Goal: Task Accomplishment & Management: Use online tool/utility

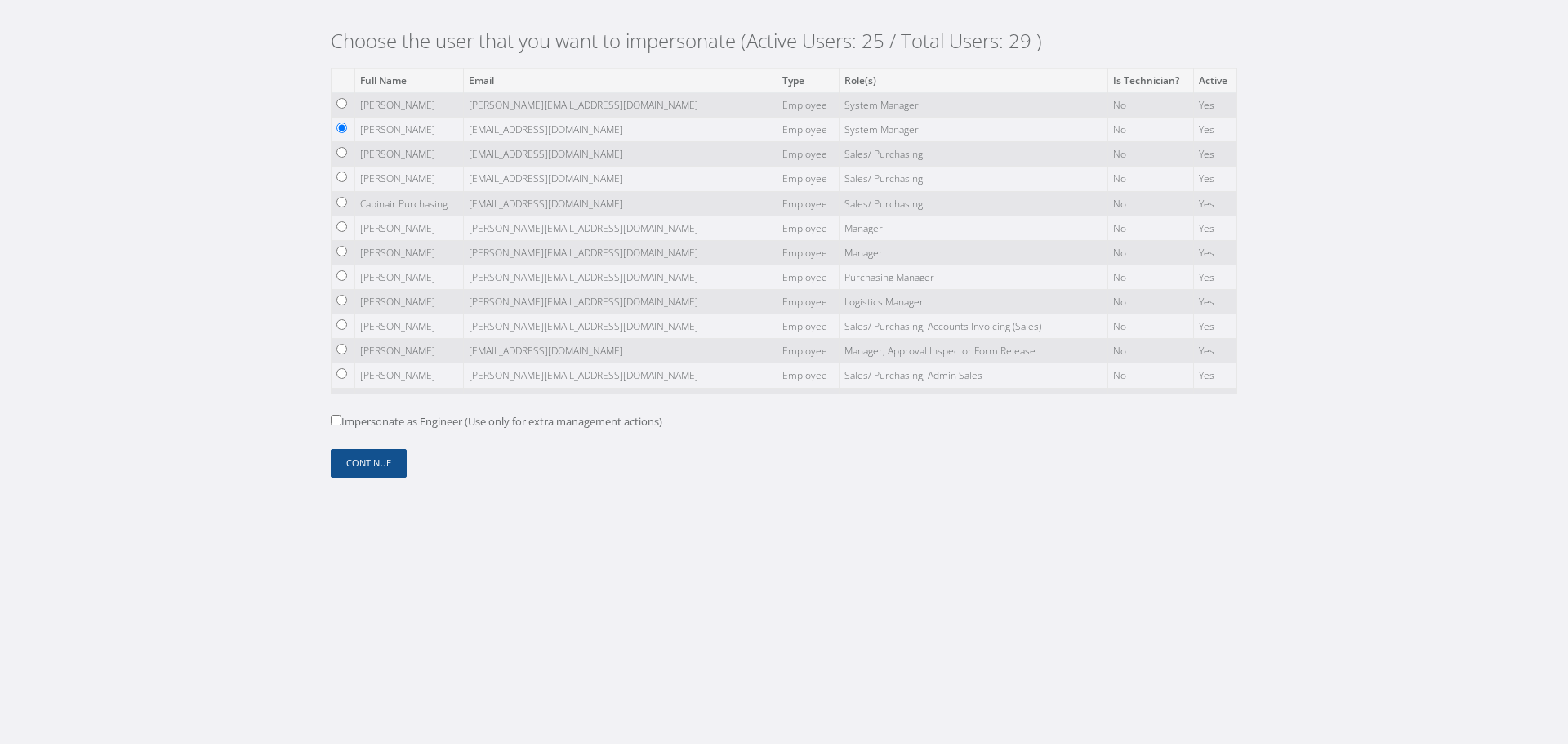
drag, startPoint x: 359, startPoint y: 478, endPoint x: 370, endPoint y: 458, distance: 22.8
click at [359, 477] on div "Choose the user that you want to impersonate (Active Users: 25 / Total Users: 2…" at bounding box center [784, 258] width 931 height 517
click at [370, 458] on button "Continue" at bounding box center [369, 463] width 76 height 29
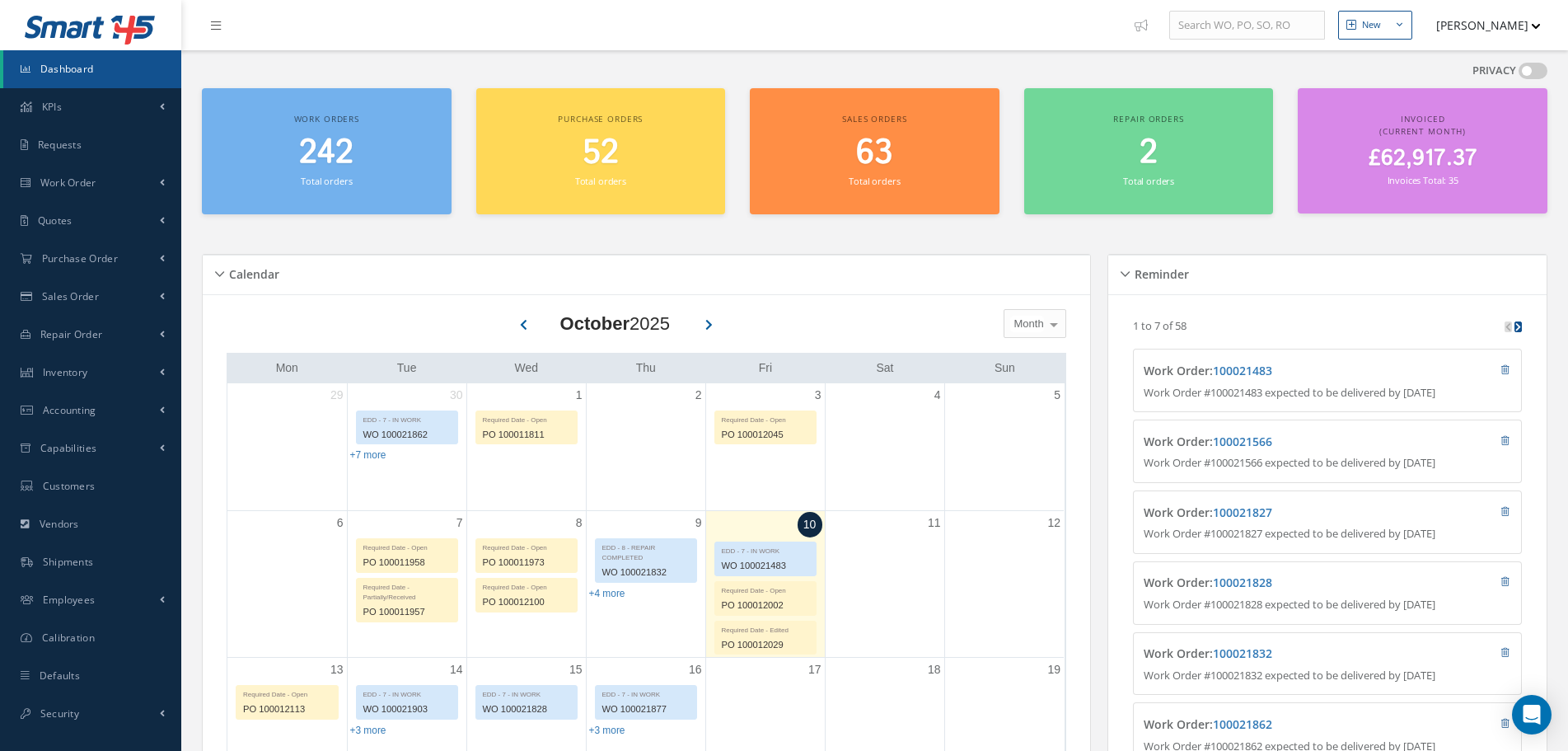
click at [1541, 23] on button "[PERSON_NAME]" at bounding box center [1480, 24] width 120 height 32
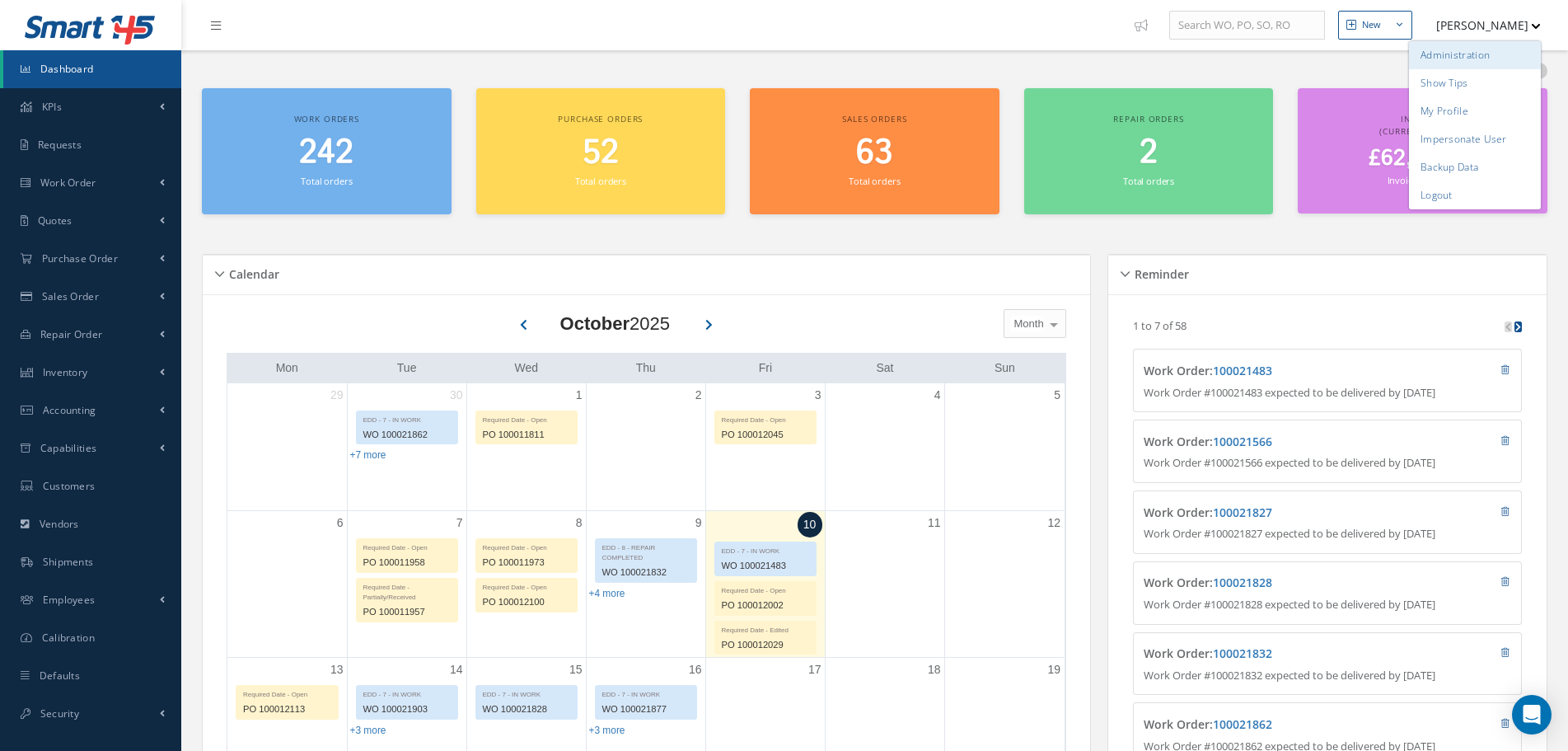
click at [1509, 61] on link "Administration" at bounding box center [1474, 55] width 132 height 28
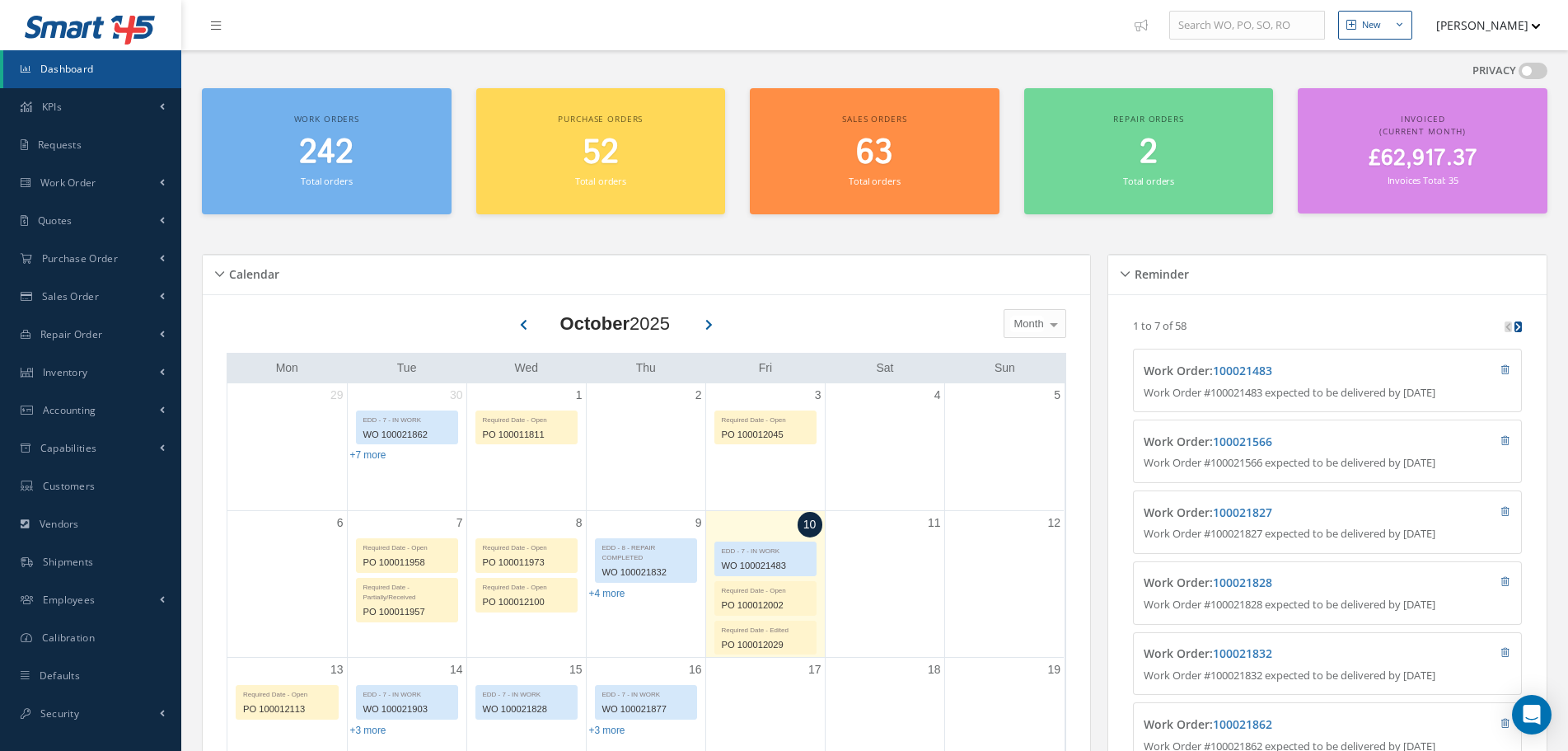
click at [1531, 32] on button "[PERSON_NAME]" at bounding box center [1480, 24] width 120 height 32
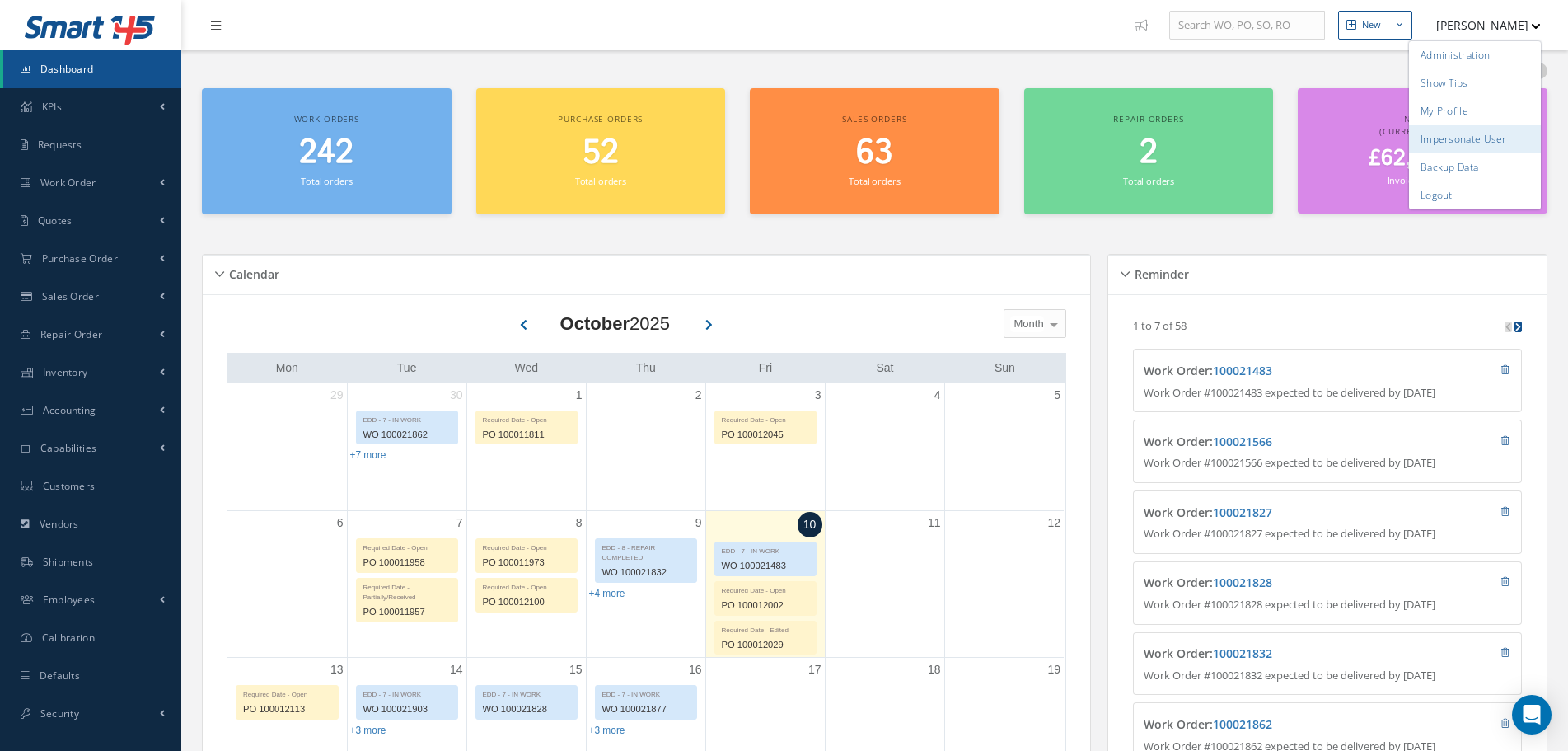
click at [1472, 135] on link "Impersonate User" at bounding box center [1474, 139] width 132 height 28
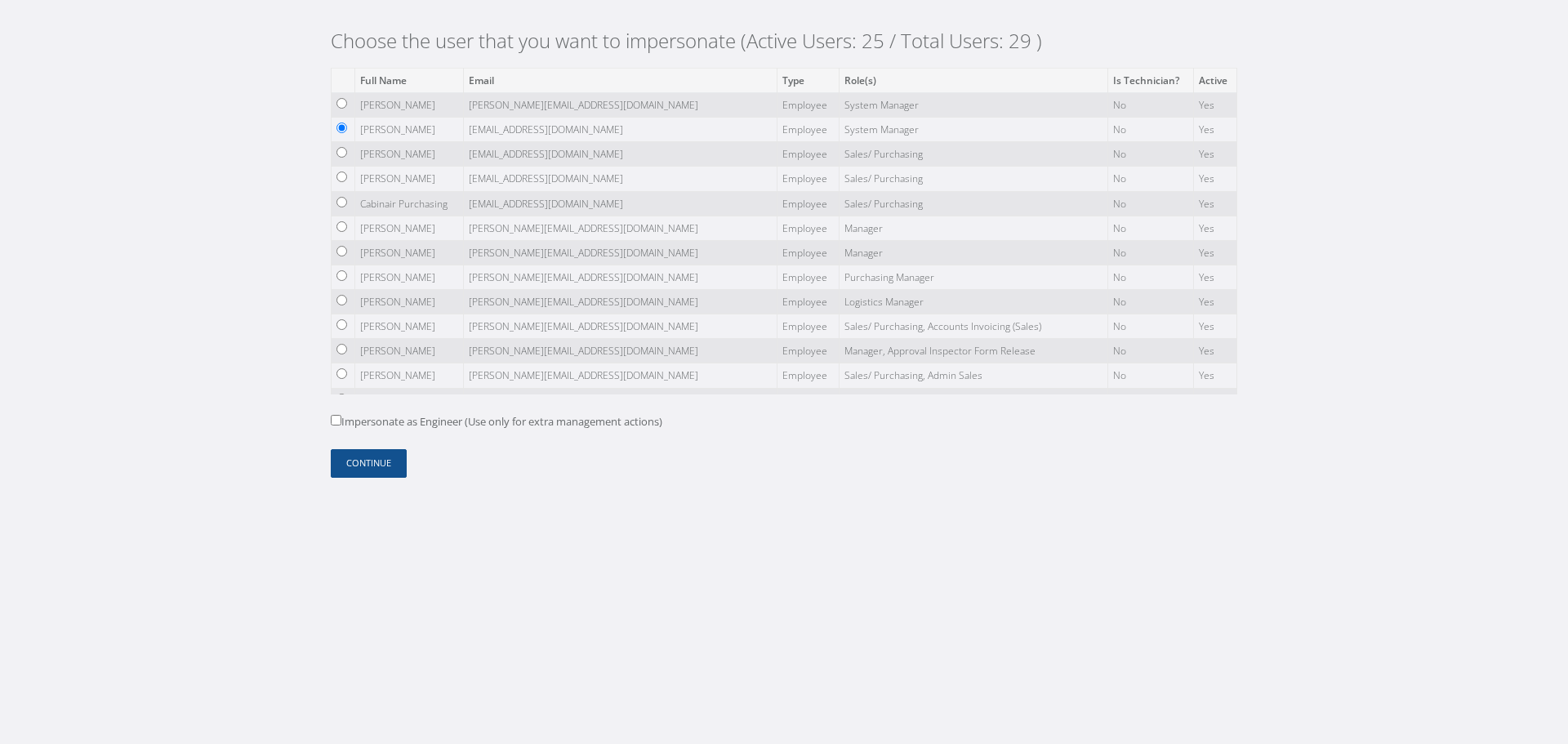
click at [383, 426] on label "Impersonate as Engineer (Use only for extra management actions)" at bounding box center [496, 422] width 332 height 16
click at [341, 426] on input "Impersonate as Engineer (Use only for extra management actions)" at bounding box center [336, 420] width 11 height 11
checkbox input "true"
click at [365, 478] on div "Choose the user that you want to impersonate (Active Users: 25 / Total Users: 2…" at bounding box center [784, 258] width 931 height 517
click at [378, 467] on button "Continue" at bounding box center [369, 463] width 76 height 29
